Goal: Task Accomplishment & Management: Manage account settings

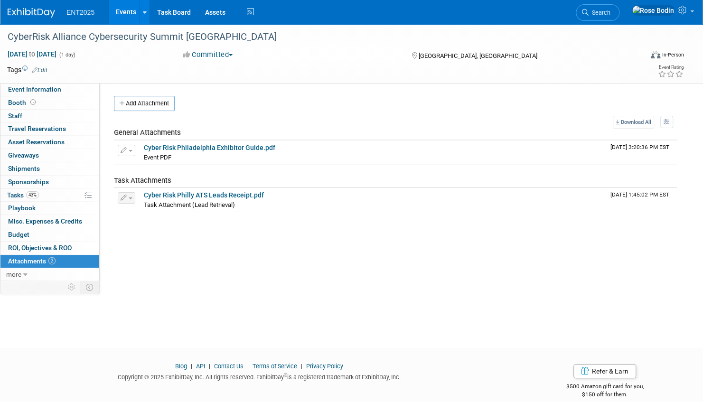
click at [126, 10] on link "Events" at bounding box center [126, 12] width 35 height 24
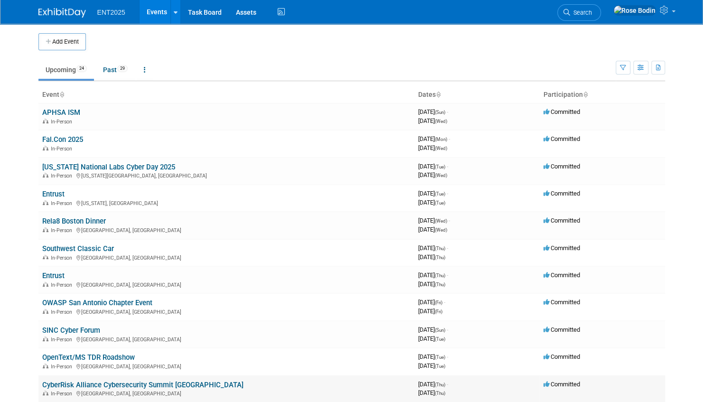
click at [163, 384] on link "CyberRisk Alliance Cybersecurity Summit [GEOGRAPHIC_DATA]" at bounding box center [142, 385] width 201 height 9
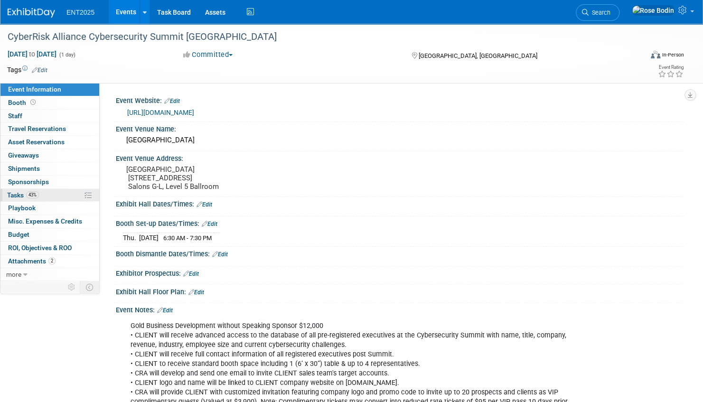
click at [56, 196] on link "43% Tasks 43%" at bounding box center [49, 195] width 99 height 13
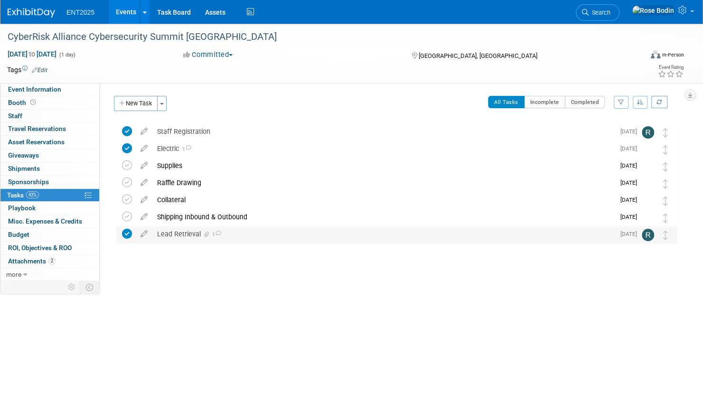
click at [177, 232] on div "Lead Retrieval 1" at bounding box center [383, 234] width 463 height 16
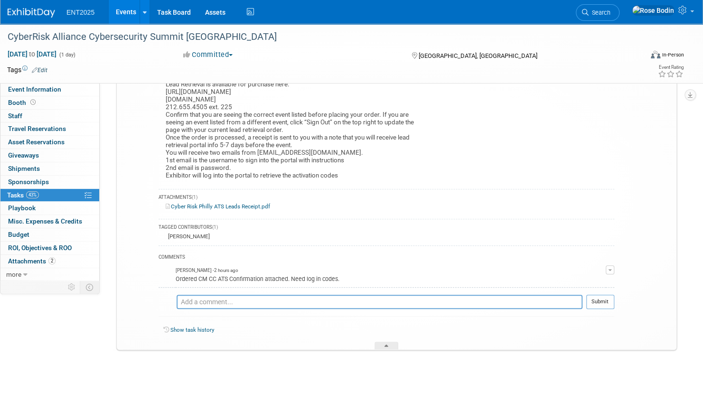
scroll to position [191, 0]
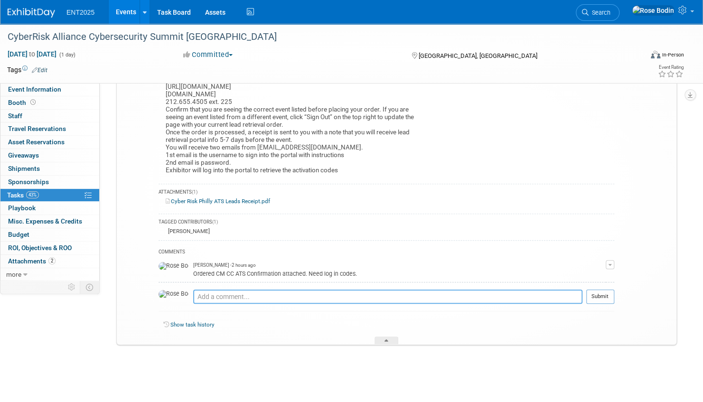
click at [249, 295] on textarea at bounding box center [387, 297] width 389 height 14
type textarea "Paid Ed's CC 9/15/2025"
click at [594, 294] on button "Submit" at bounding box center [601, 297] width 28 height 14
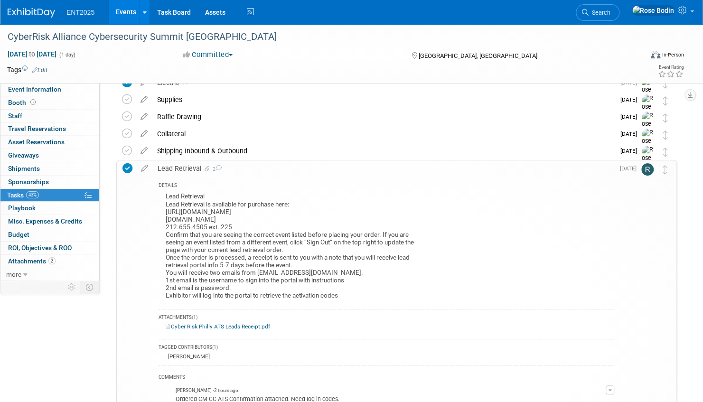
scroll to position [190, 0]
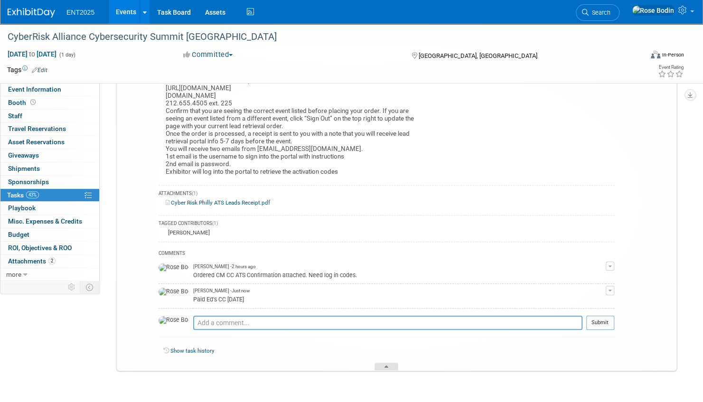
click at [386, 366] on icon at bounding box center [387, 369] width 4 height 6
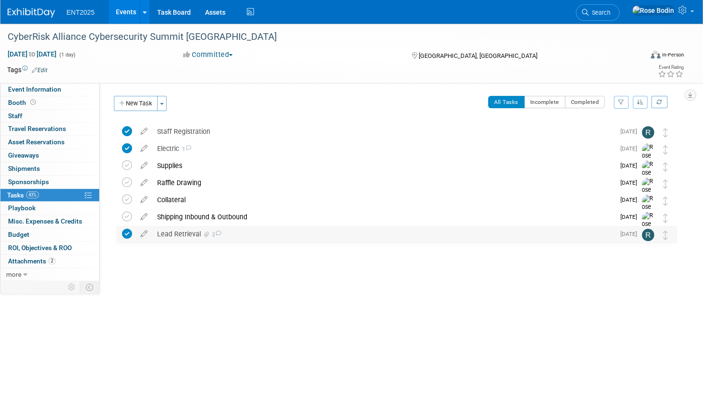
scroll to position [0, 0]
